Goal: Transaction & Acquisition: Purchase product/service

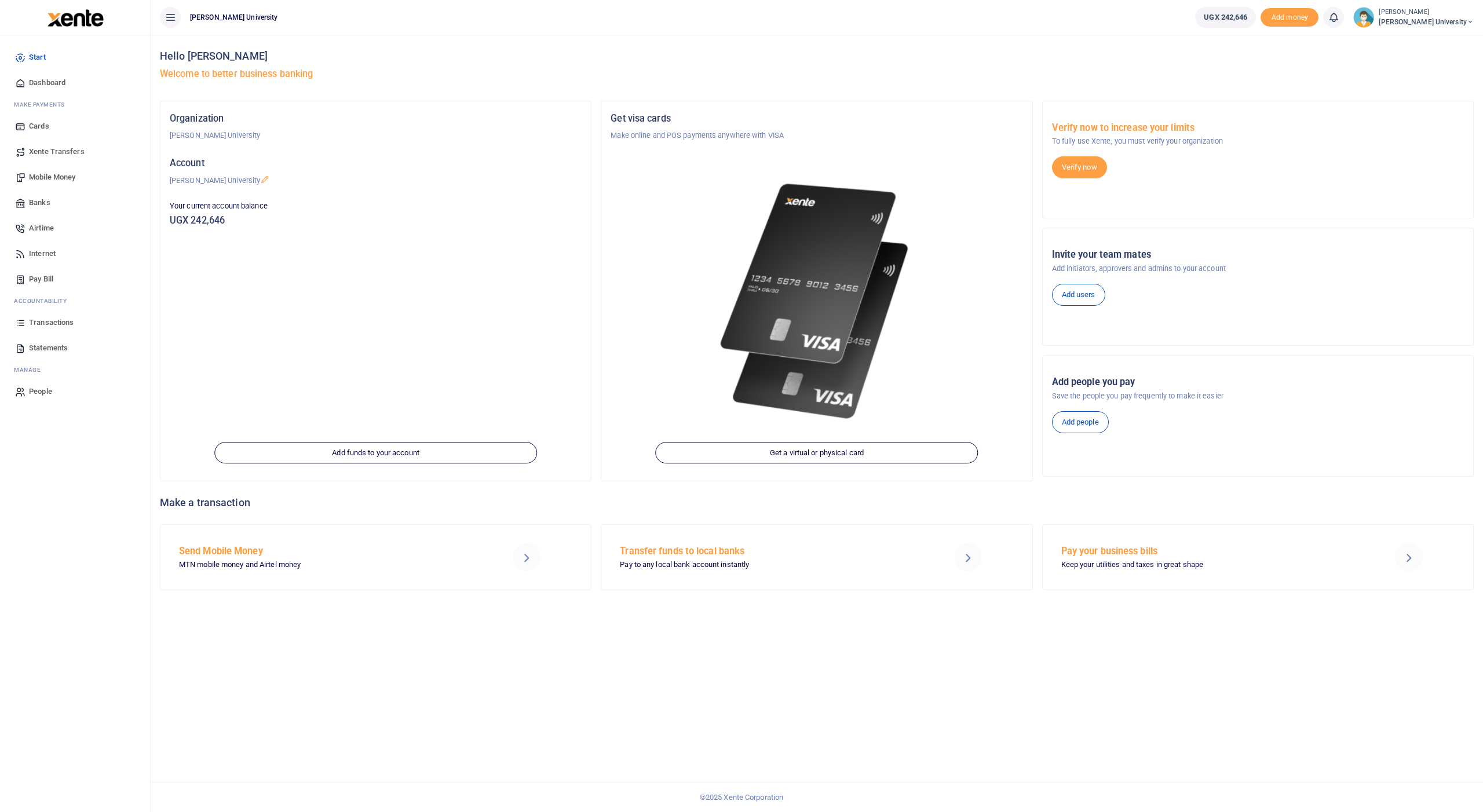
click at [41, 322] on span "Transactions" at bounding box center [51, 322] width 45 height 11
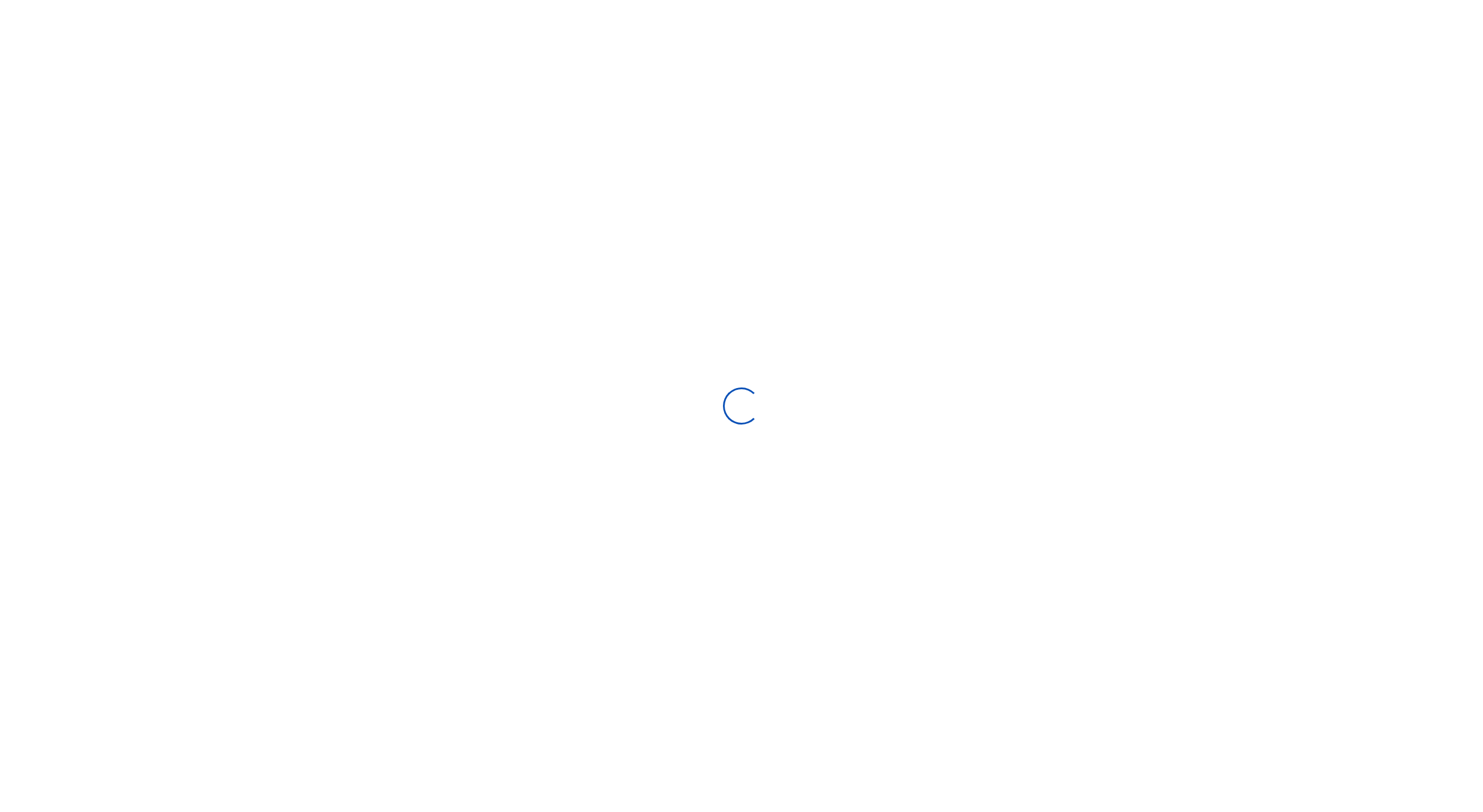
type input "08/18/2025 - 09/16/2025"
select select
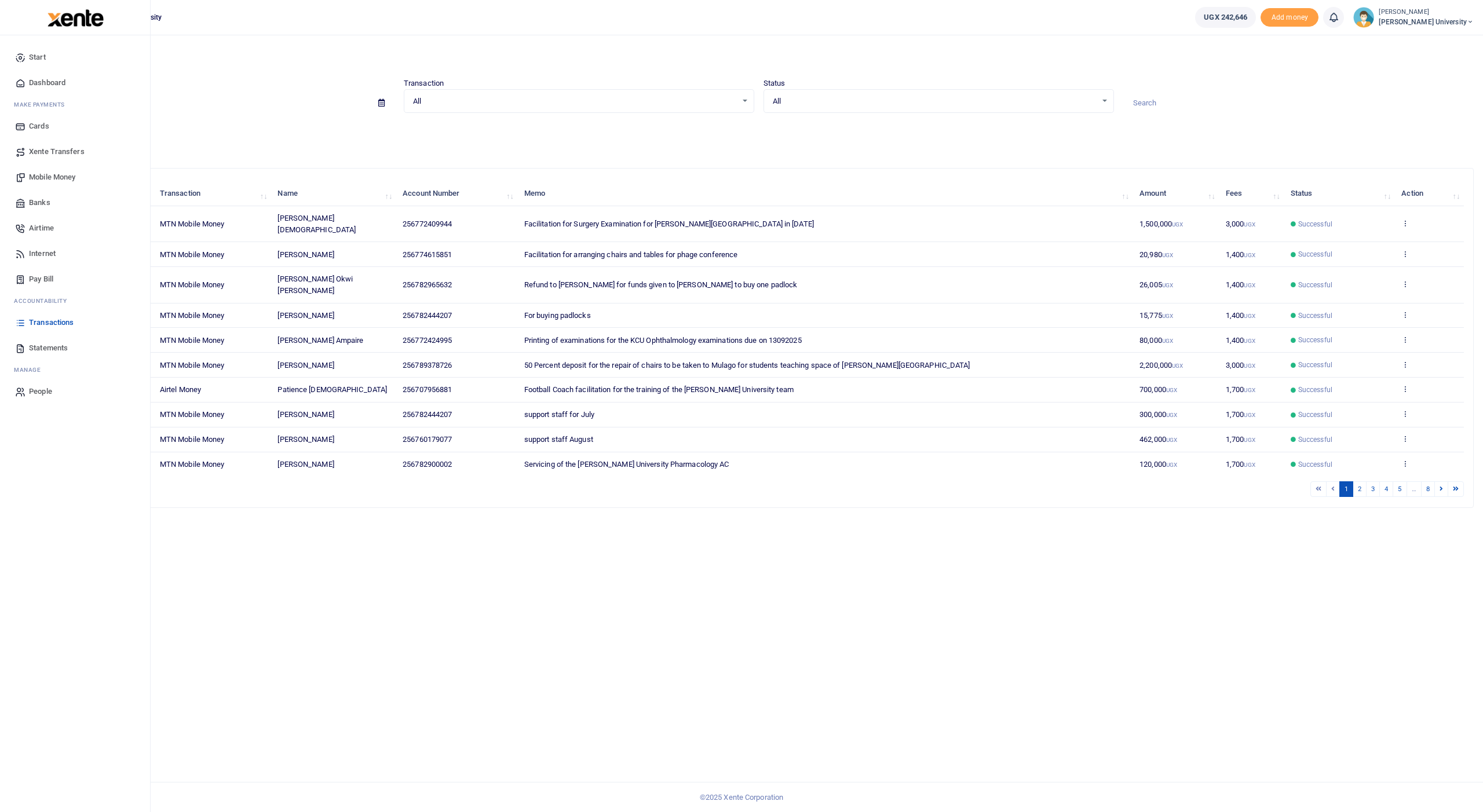
click at [49, 175] on span "Mobile Money" at bounding box center [52, 177] width 47 height 11
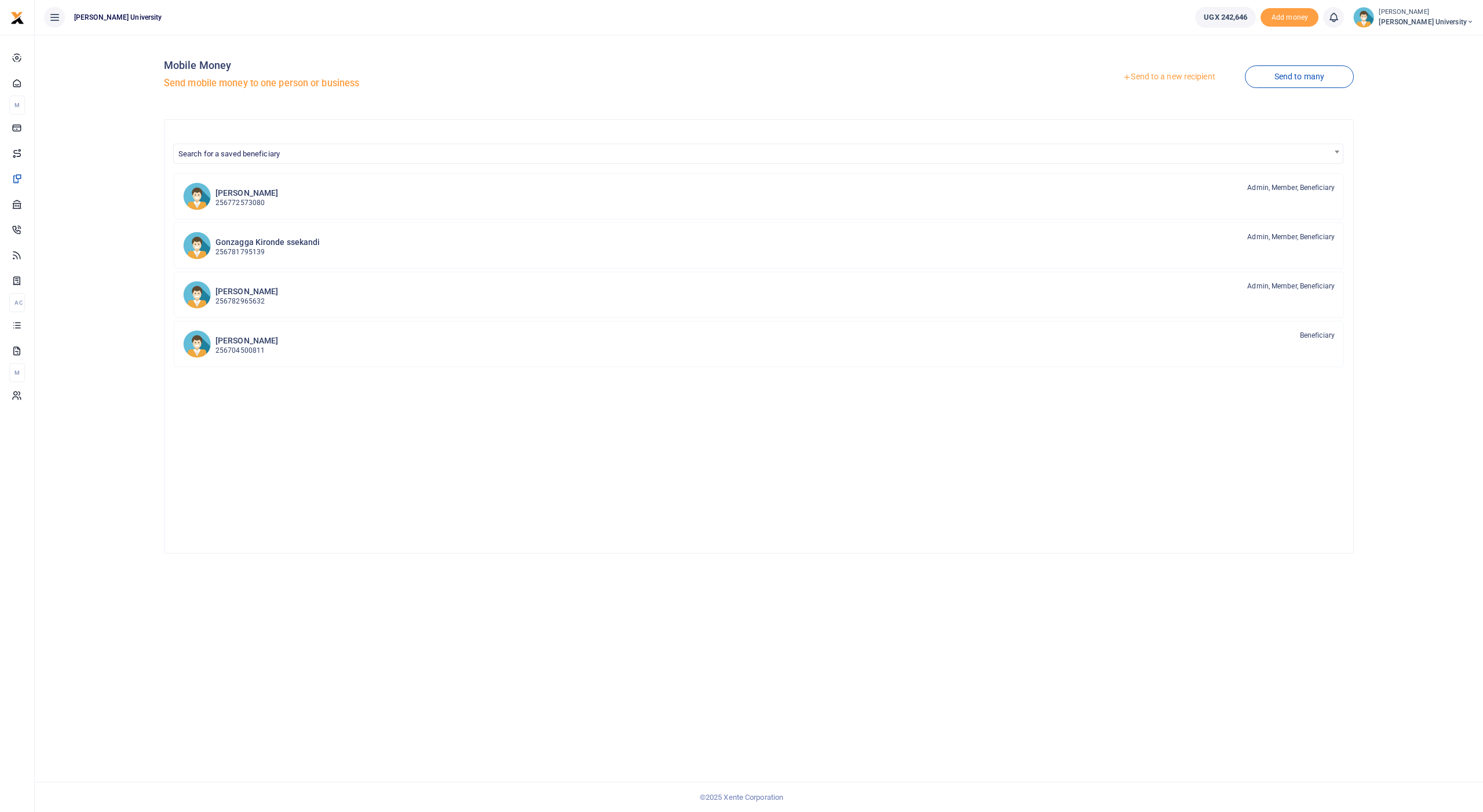
click at [1153, 72] on link "Send to a new recipient" at bounding box center [1168, 77] width 151 height 21
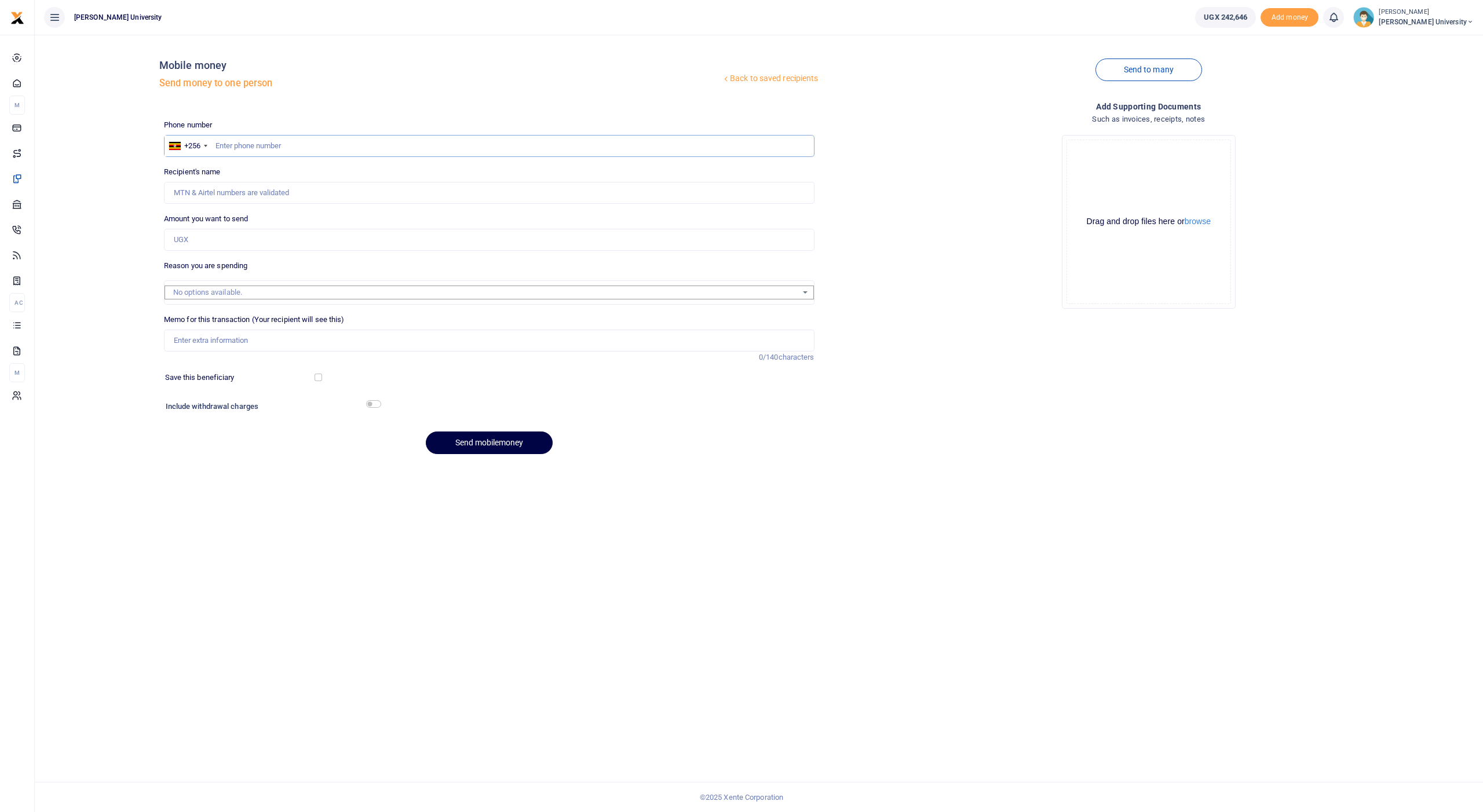
click at [436, 147] on input "text" at bounding box center [489, 146] width 650 height 22
type input "773494184"
type input "Alex Chaaka"
type input "773494184"
click at [238, 239] on input "Amount you want to send" at bounding box center [489, 239] width 650 height 22
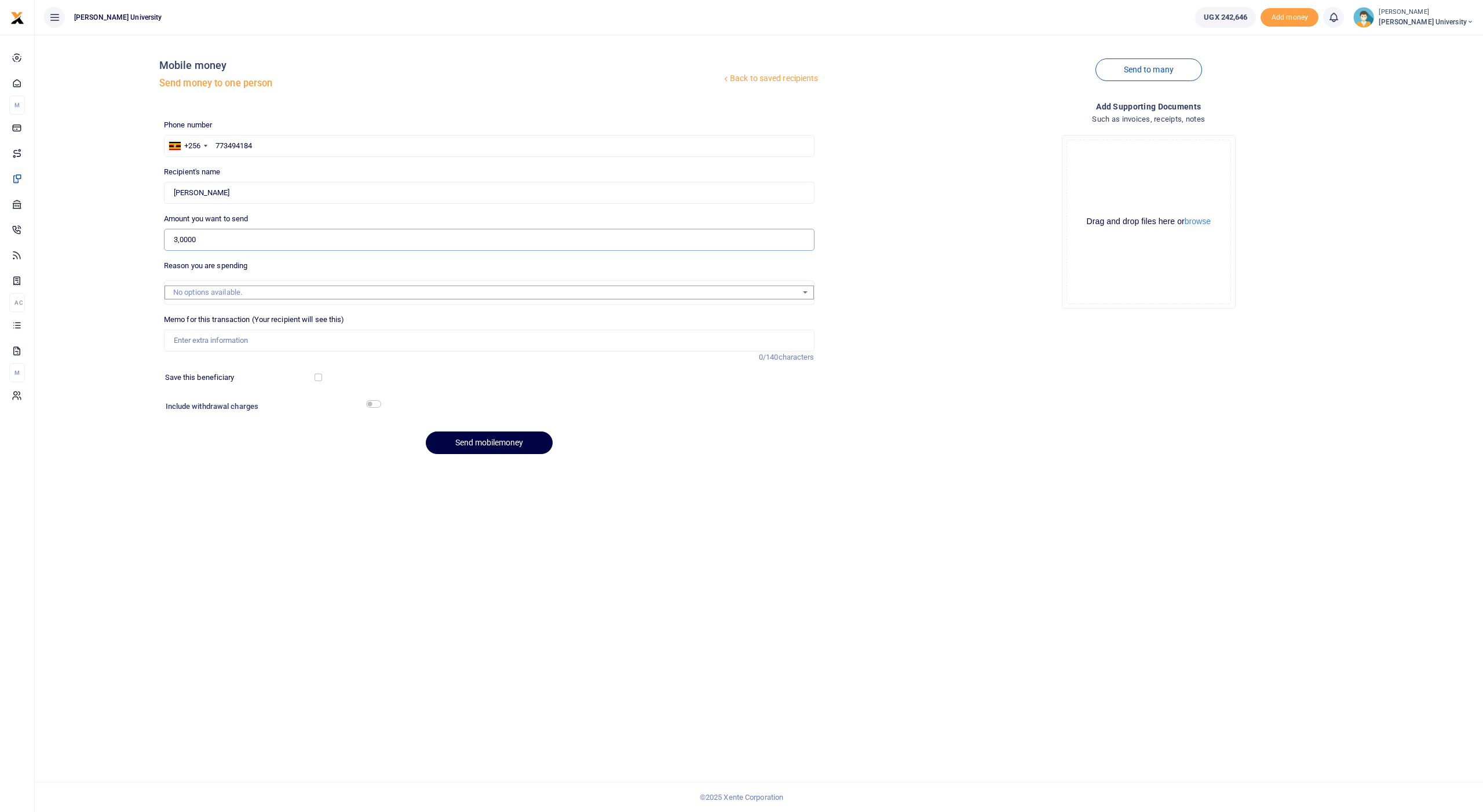
type input "30,000"
click at [220, 336] on input "Memo for this transaction (Your recipient will see this)" at bounding box center [489, 340] width 650 height 22
type input "For purchase of data for the system at the gate"
click at [374, 400] on input "checkbox" at bounding box center [373, 404] width 15 height 8
checkbox input "true"
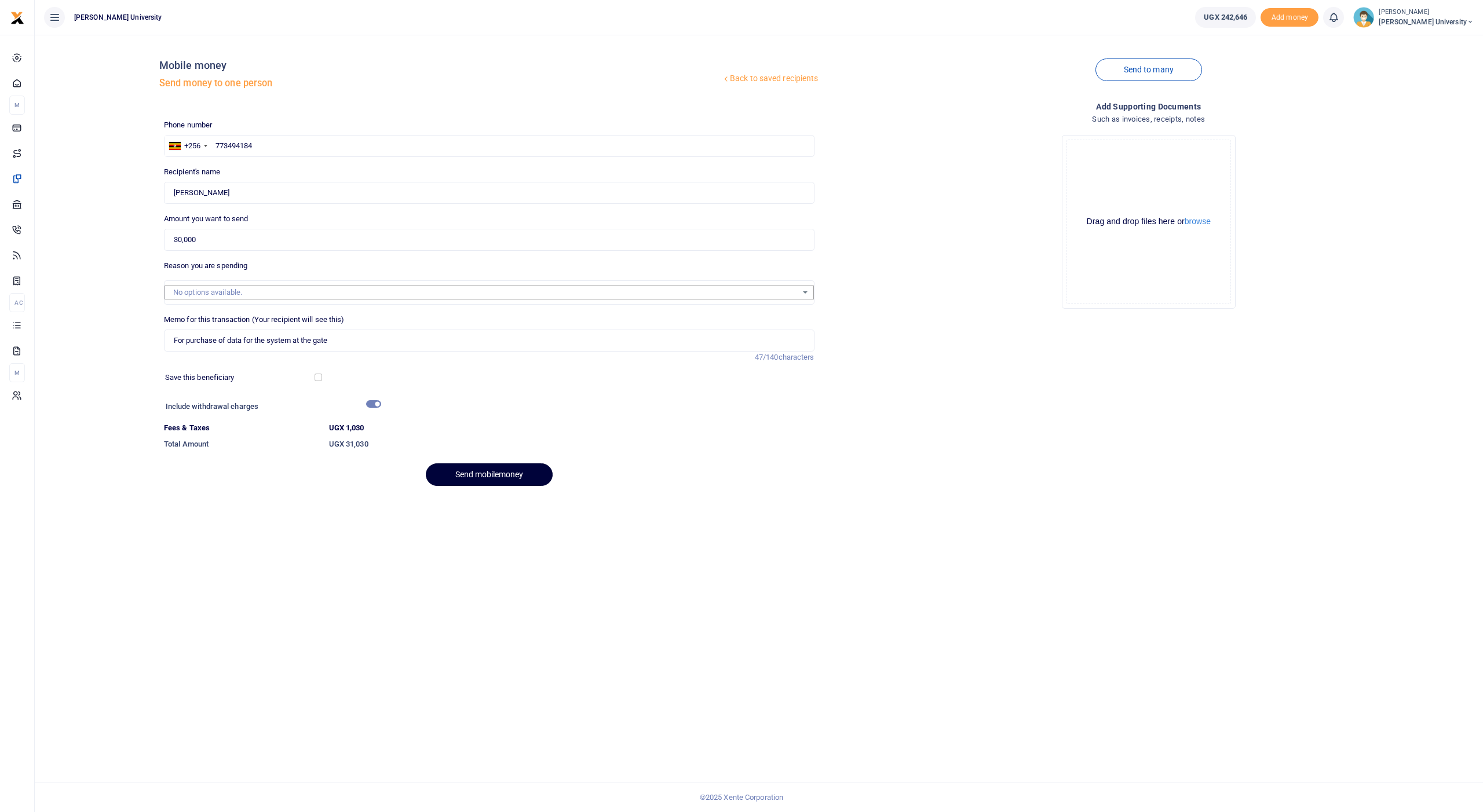
click at [470, 467] on button "Send mobilemoney" at bounding box center [489, 475] width 127 height 23
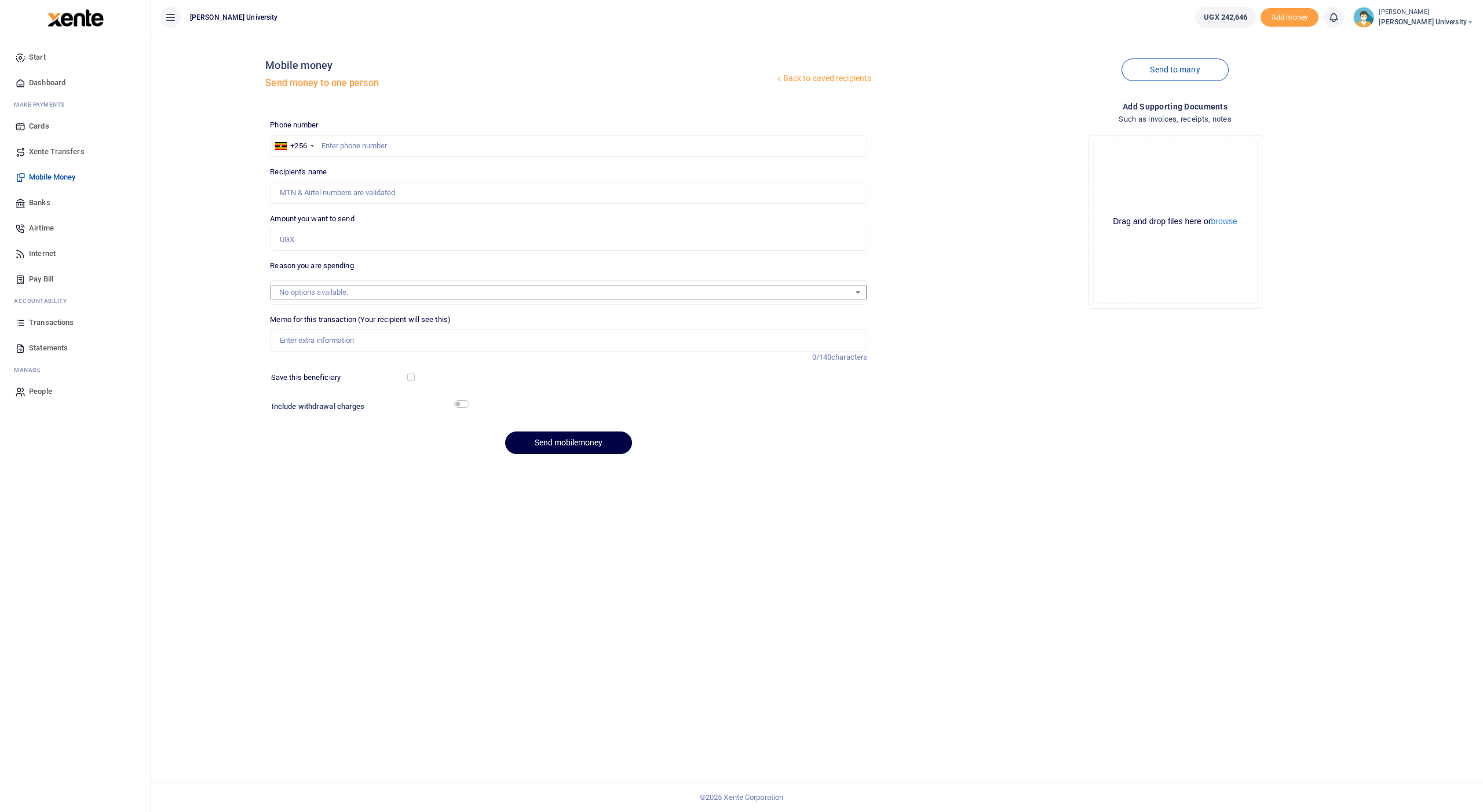
click at [49, 321] on span "Transactions" at bounding box center [51, 322] width 45 height 11
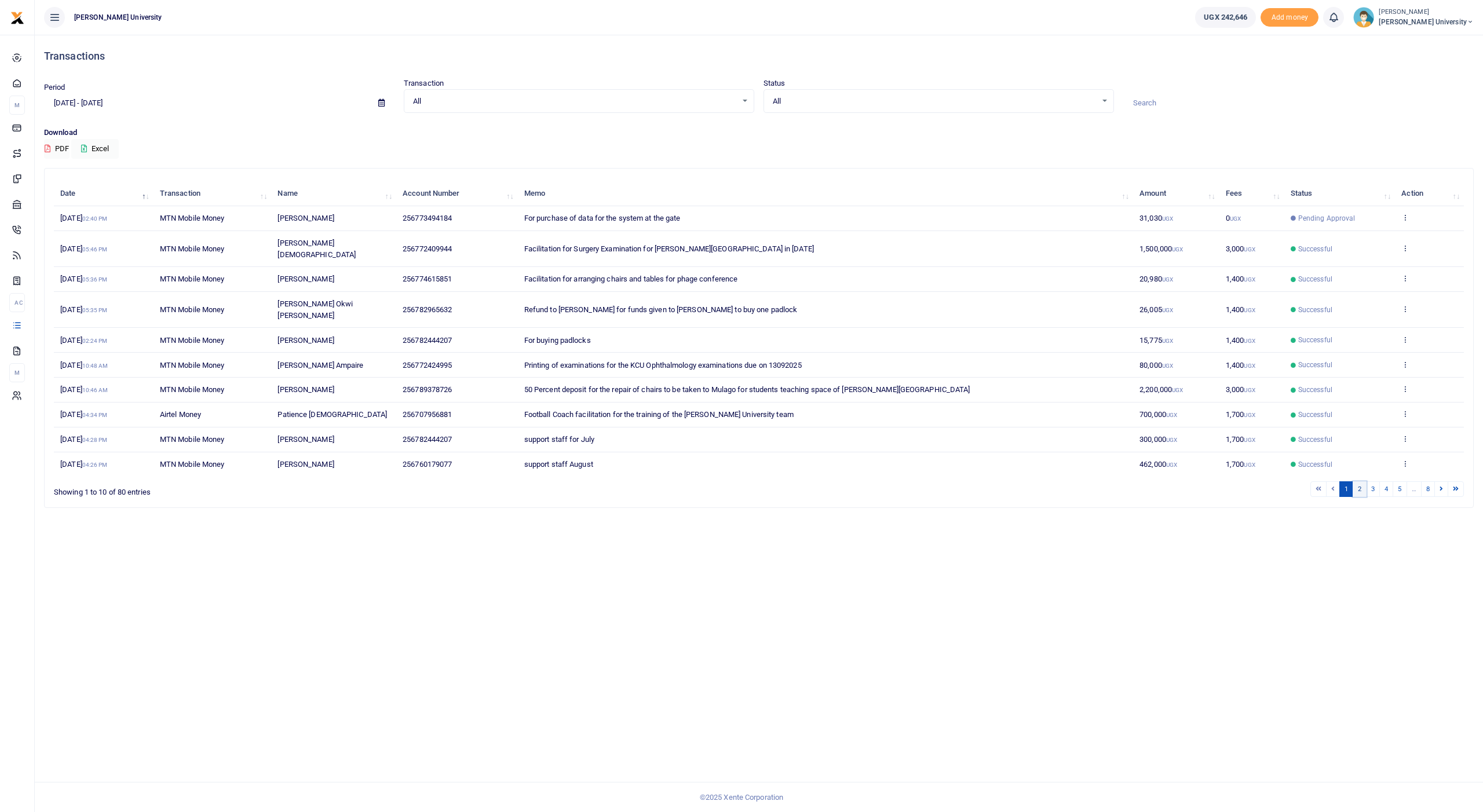
click at [1363, 481] on link "2" at bounding box center [1359, 489] width 14 height 16
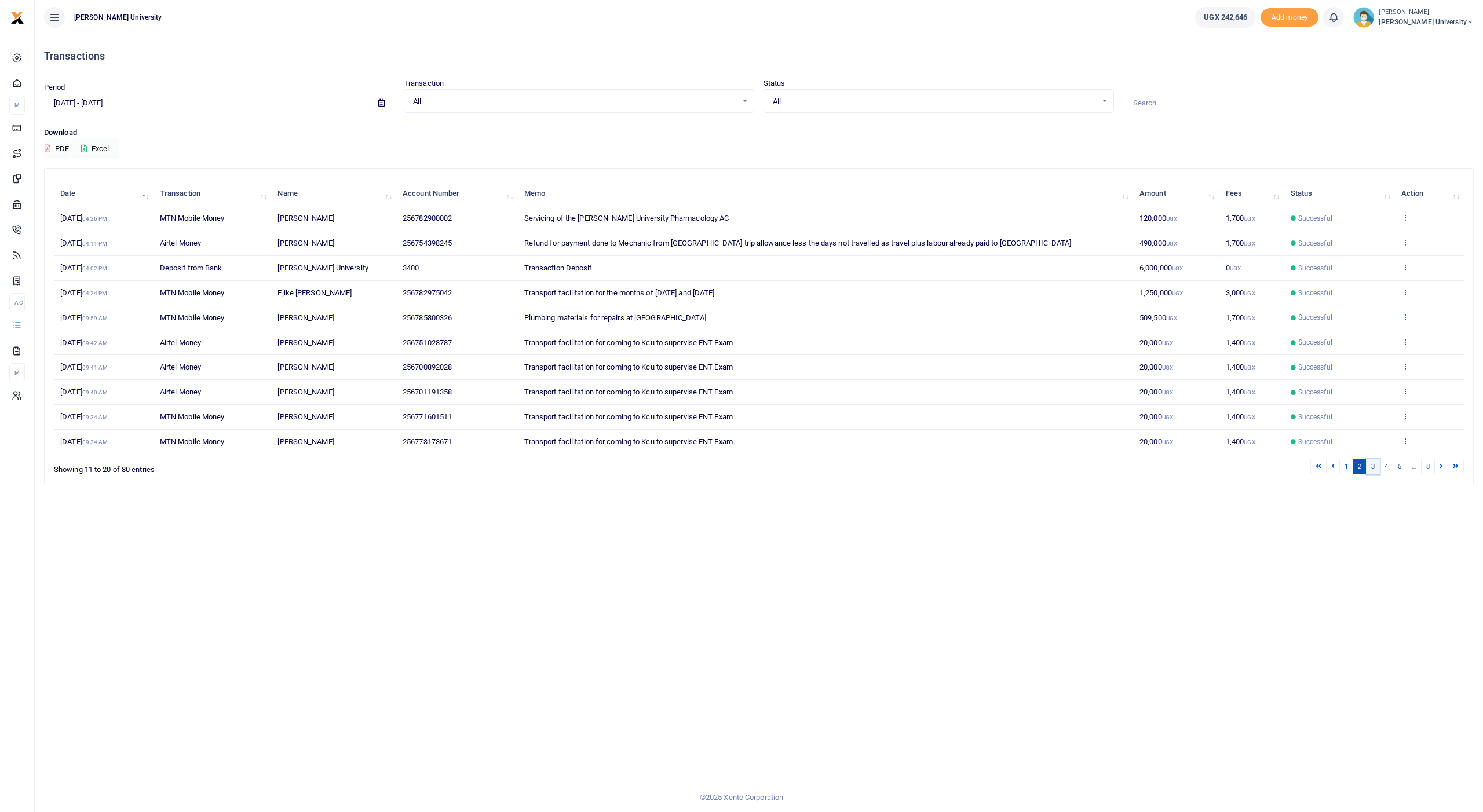
click at [1375, 459] on link "3" at bounding box center [1373, 466] width 14 height 16
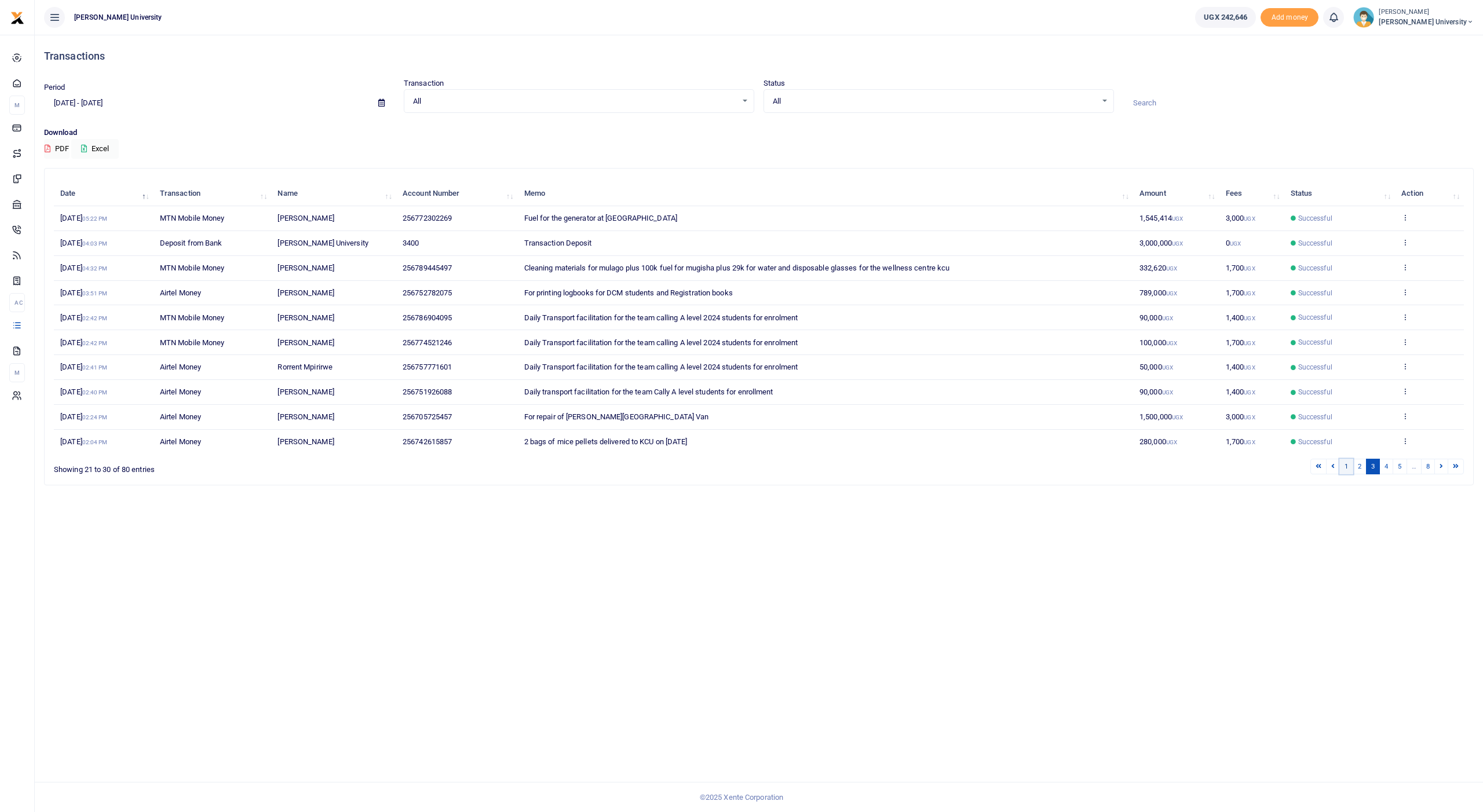
click at [1344, 459] on link "1" at bounding box center [1346, 466] width 14 height 16
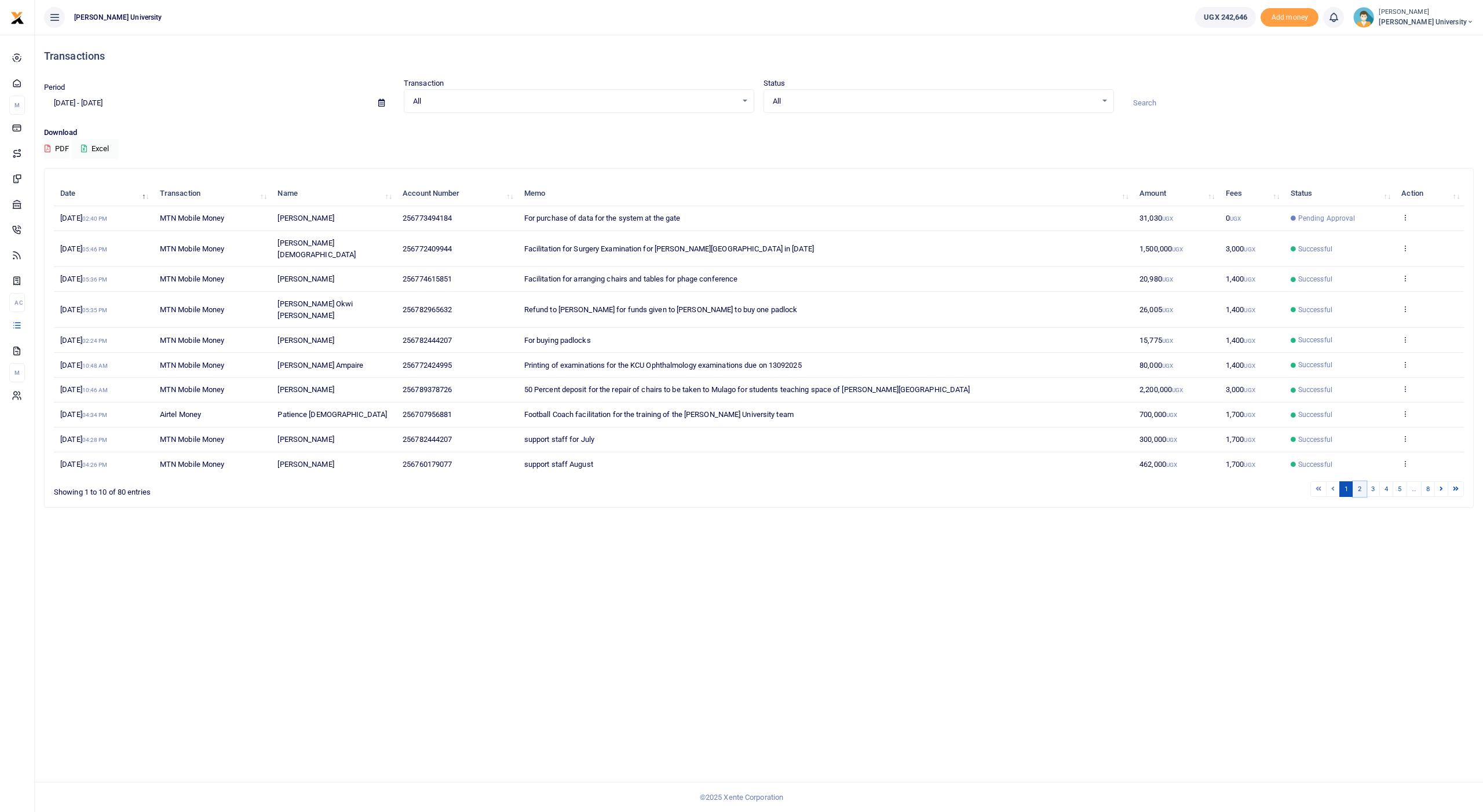
click at [1358, 481] on link "2" at bounding box center [1359, 489] width 14 height 16
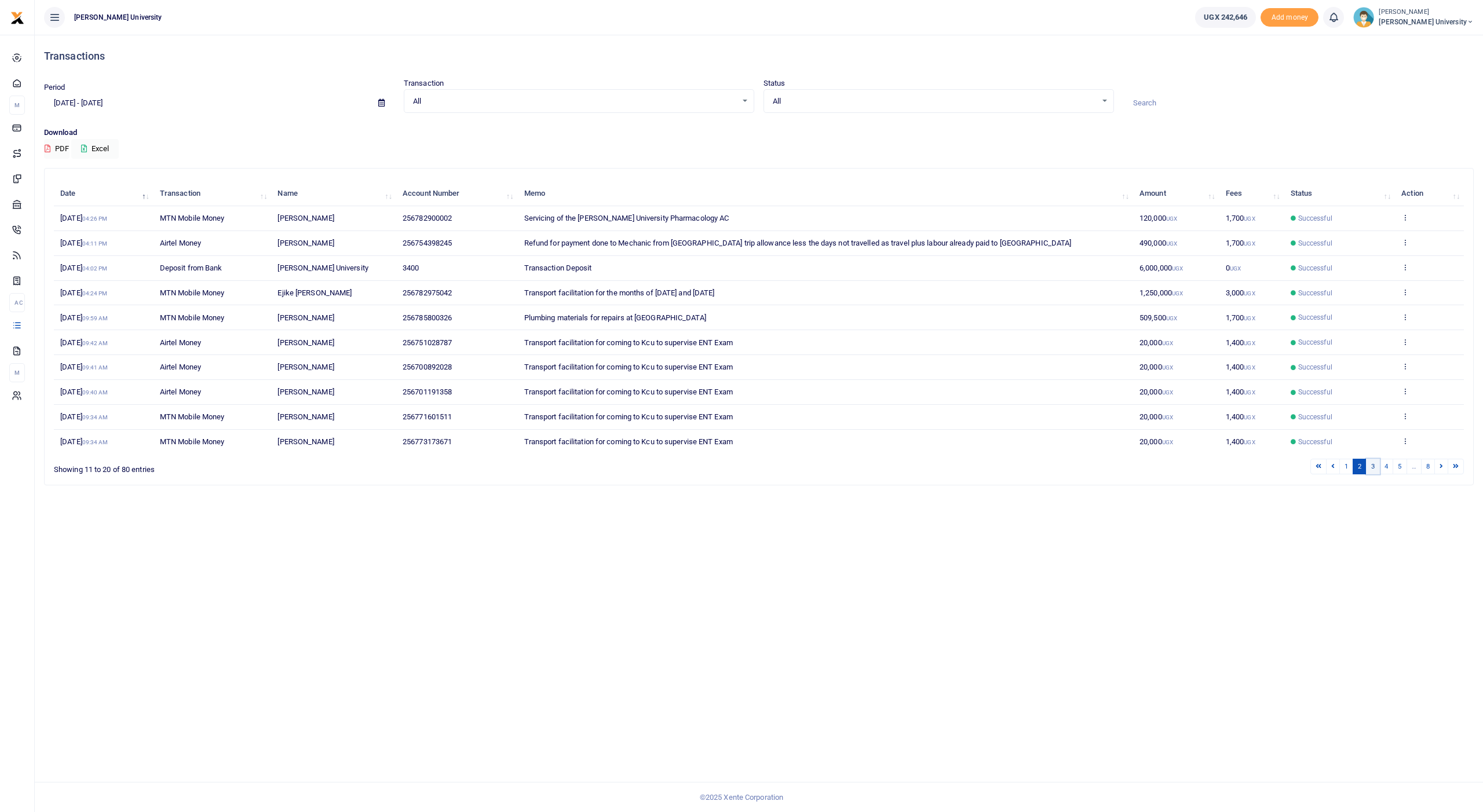
click at [1373, 459] on link "3" at bounding box center [1373, 466] width 14 height 16
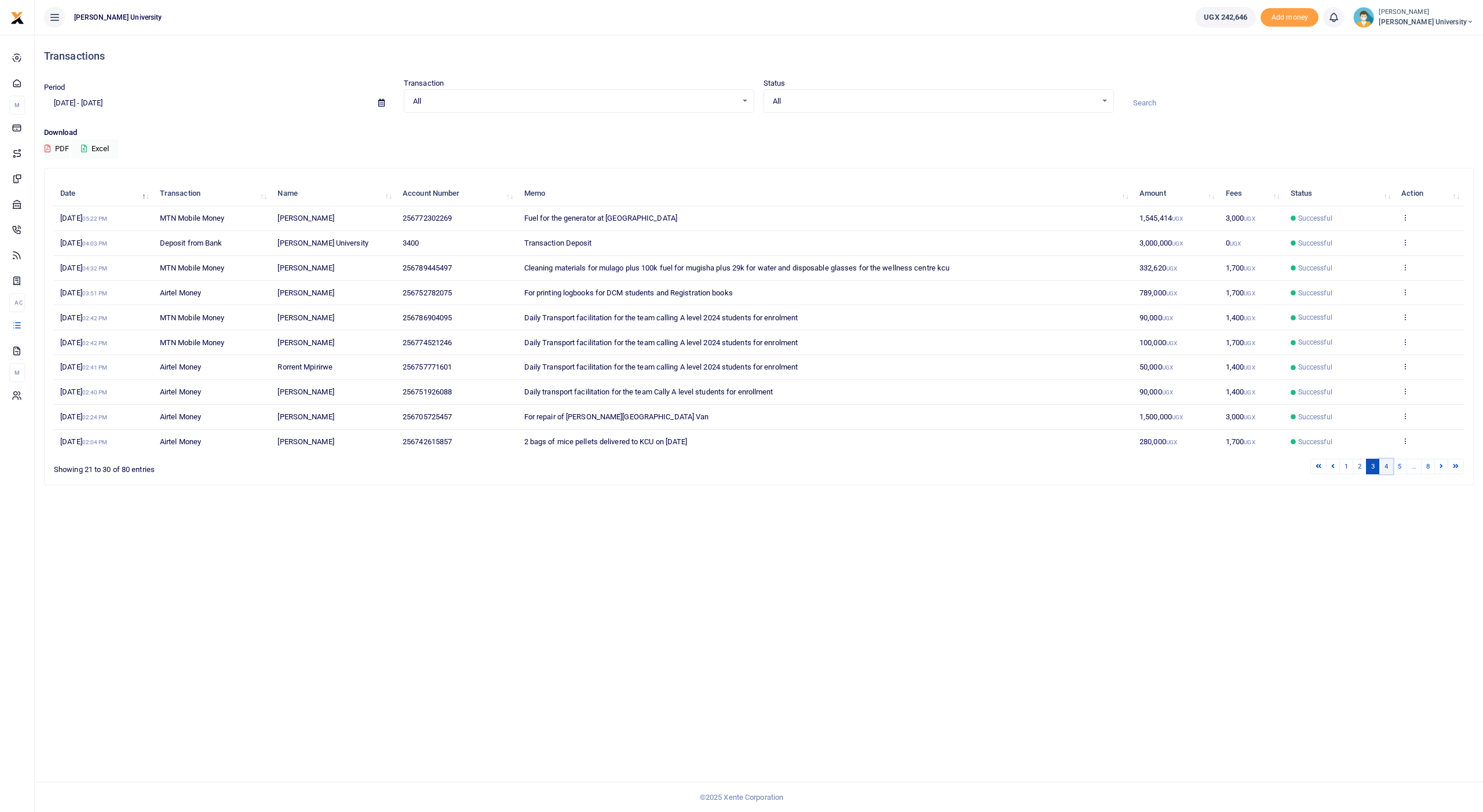
click at [1384, 459] on link "4" at bounding box center [1386, 466] width 14 height 16
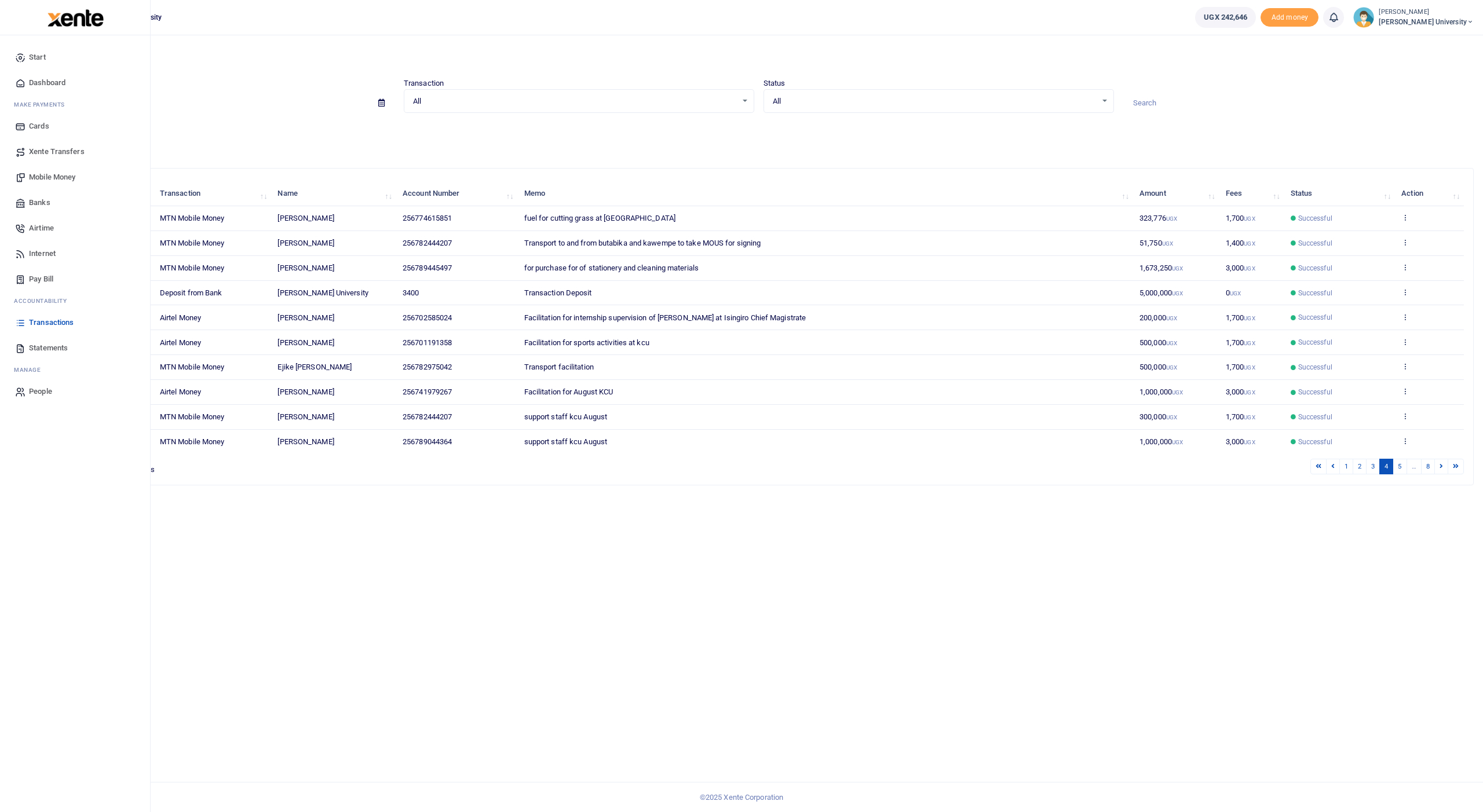
click at [44, 174] on span "Mobile Money" at bounding box center [52, 177] width 47 height 11
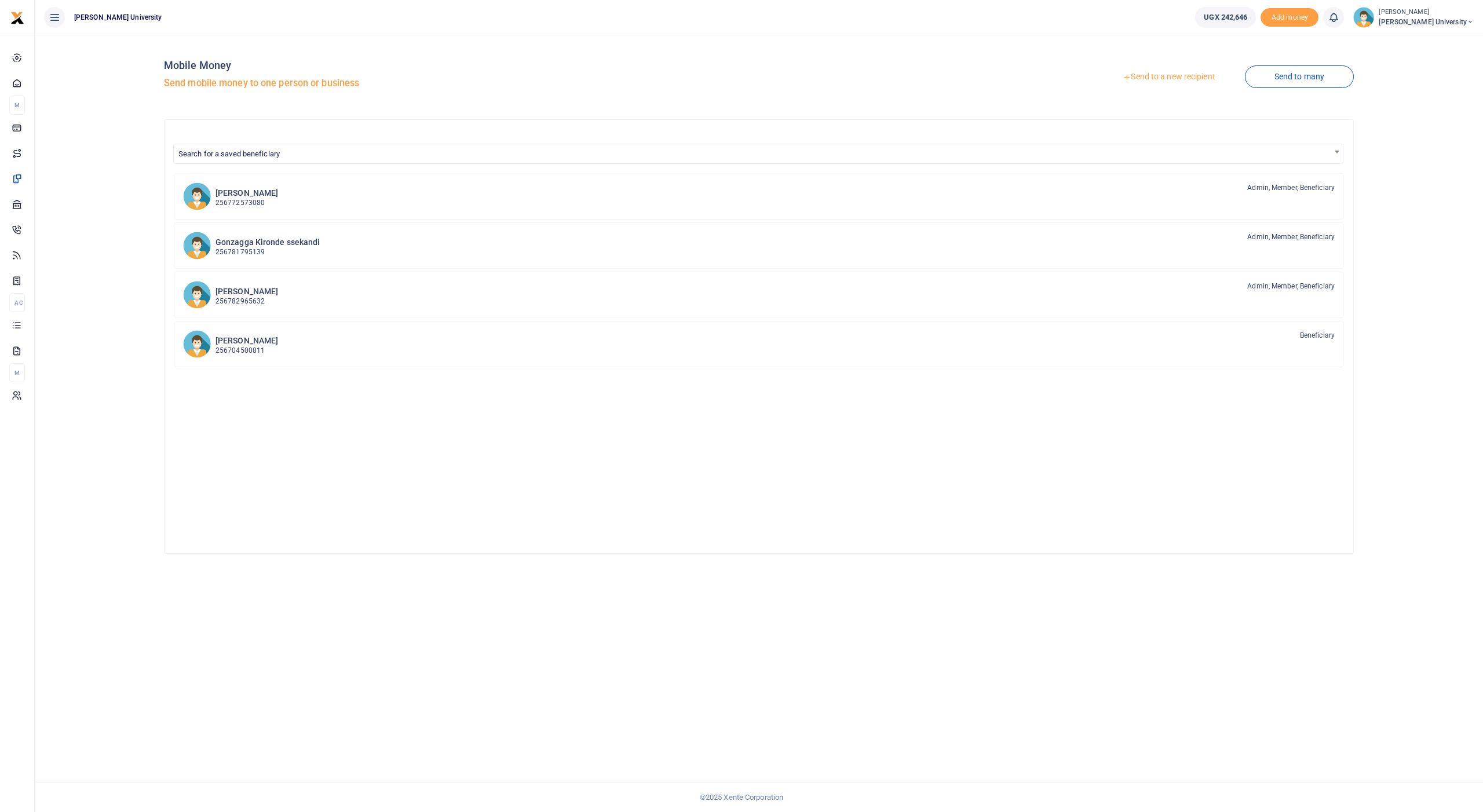
click at [1161, 76] on link "Send to a new recipient" at bounding box center [1168, 77] width 151 height 21
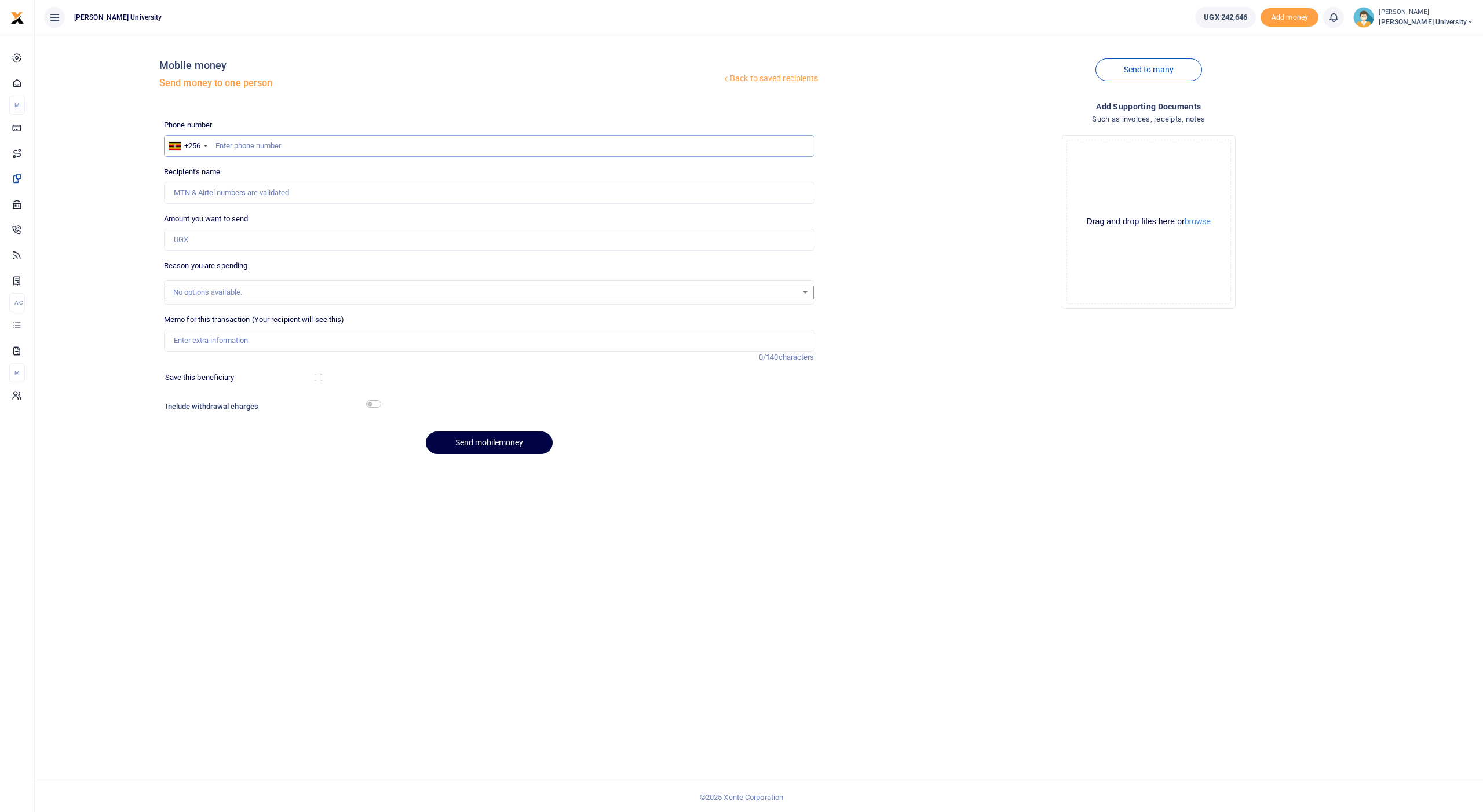
click at [382, 144] on input "text" at bounding box center [489, 146] width 650 height 22
type input "6"
click at [208, 240] on input "Amount you want to send" at bounding box center [489, 239] width 650 height 22
drag, startPoint x: 252, startPoint y: 143, endPoint x: 189, endPoint y: 139, distance: 63.1
type input "782444207"
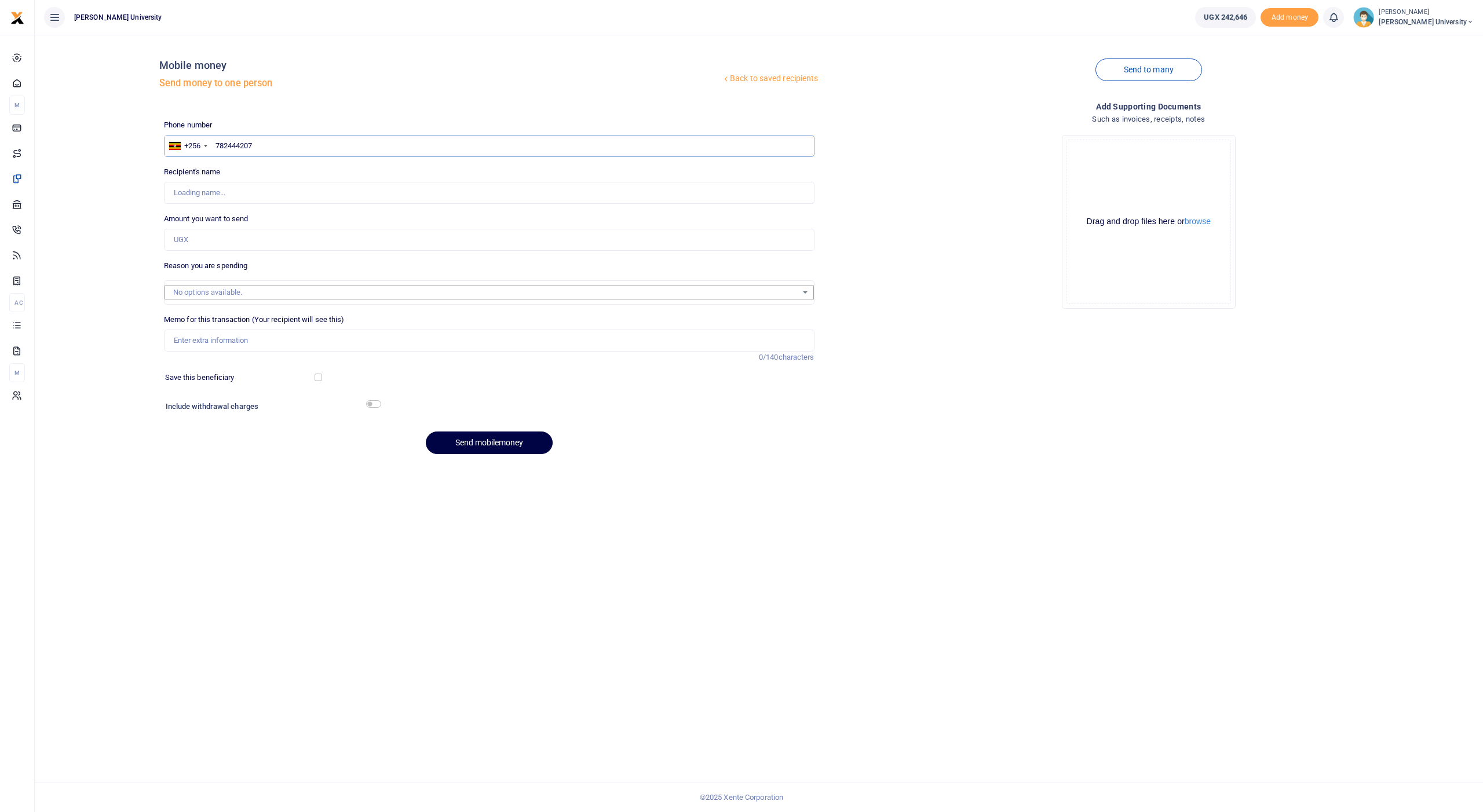
type input "Julius Ndizihiwe"
type input "782444207"
click at [180, 240] on input "Amount you want to send" at bounding box center [489, 239] width 650 height 22
type input "35,000"
click at [188, 330] on input "Memo for this transaction (Your recipient will see this)" at bounding box center [489, 340] width 650 height 22
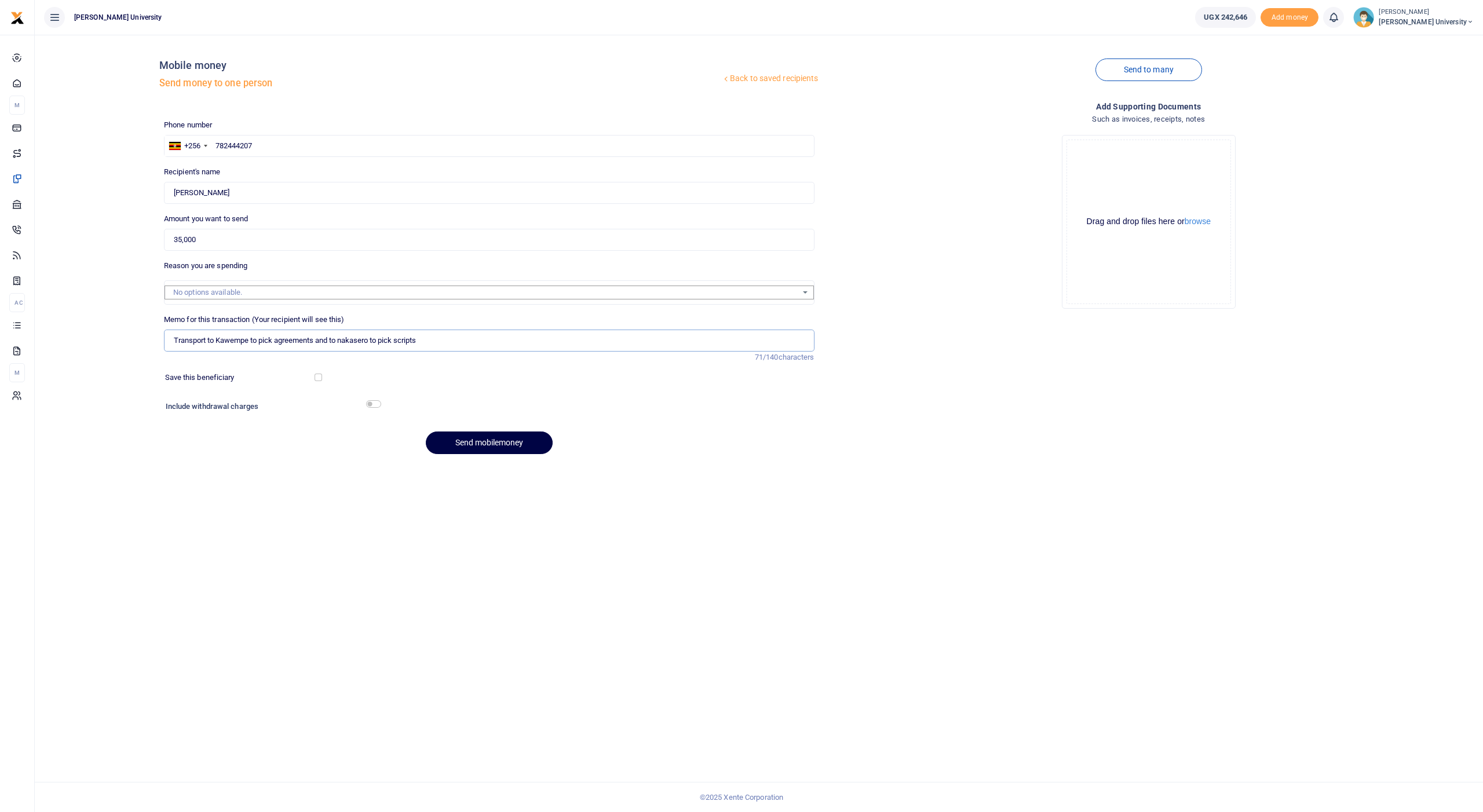
type input "Transport to Kawempe to pick agreements and to nakasero to pick scripts"
click at [369, 400] on input "checkbox" at bounding box center [373, 404] width 15 height 8
checkbox input "true"
click at [477, 469] on button "Send mobilemoney" at bounding box center [489, 475] width 127 height 23
click at [262, 143] on input "text" at bounding box center [489, 146] width 650 height 22
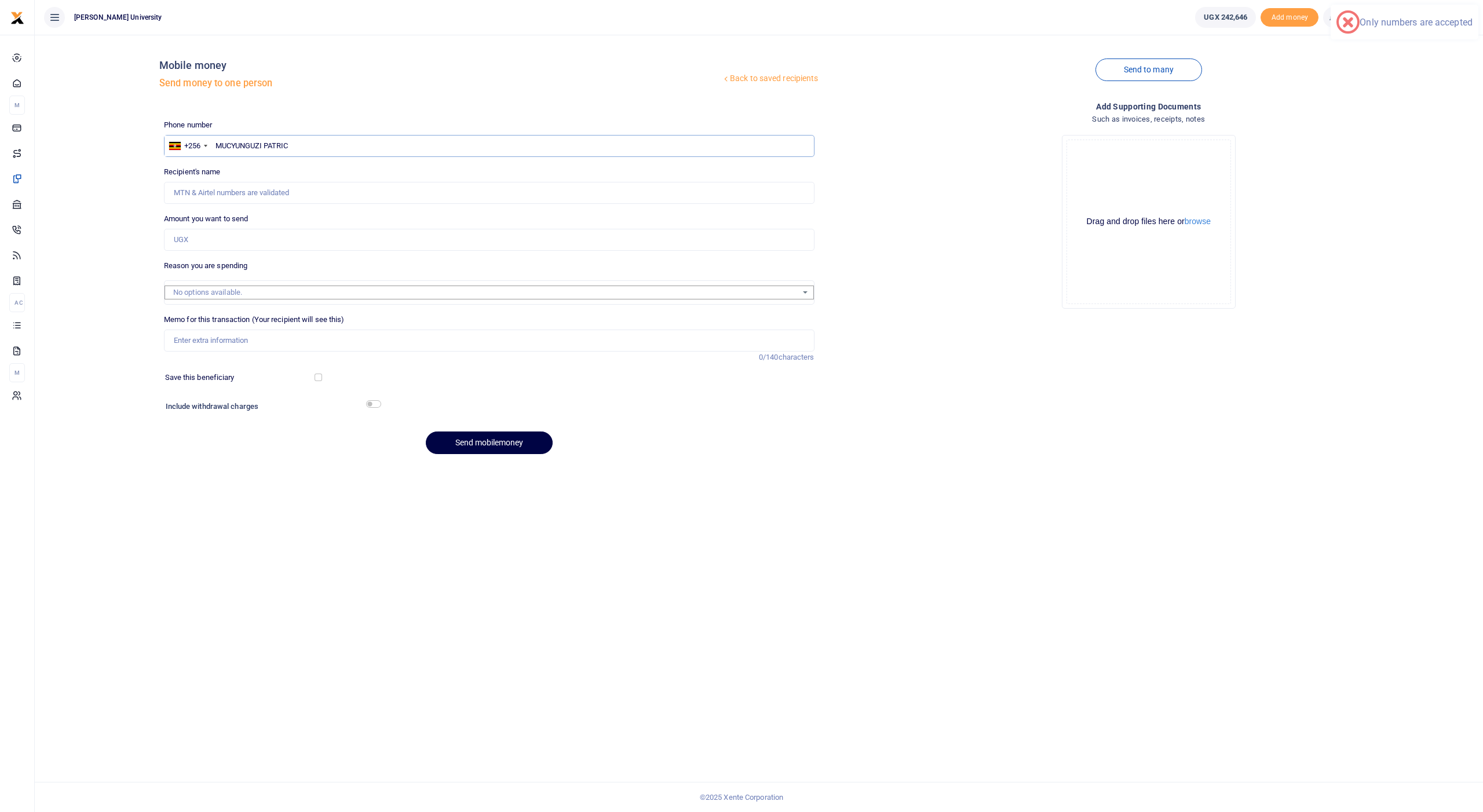
type input "MUCYUNGUZI [PERSON_NAME]"
drag, startPoint x: 296, startPoint y: 144, endPoint x: 219, endPoint y: 145, distance: 77.0
click at [219, 145] on input "MUCYUNGUZI [PERSON_NAME]" at bounding box center [489, 146] width 650 height 22
